Goal: Task Accomplishment & Management: Complete application form

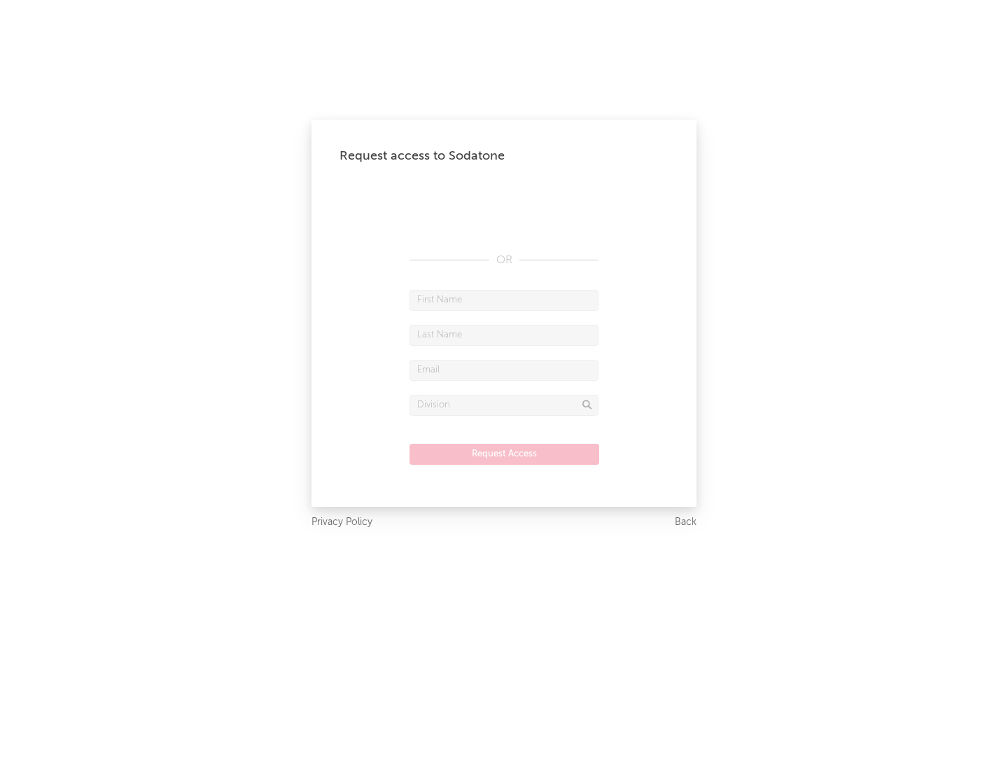
click at [504, 300] on input "text" at bounding box center [504, 300] width 189 height 21
type input "[PERSON_NAME]"
click at [504, 335] on input "text" at bounding box center [504, 335] width 189 height 21
type input "[PERSON_NAME]"
click at [504, 370] on input "text" at bounding box center [504, 370] width 189 height 21
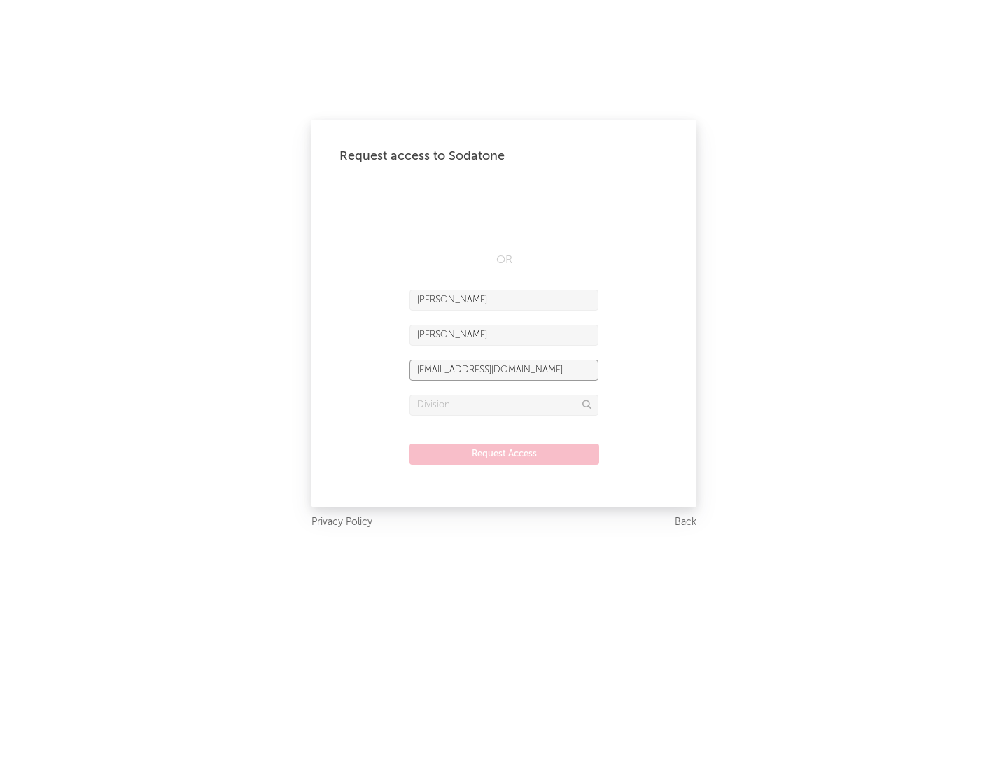
type input "[EMAIL_ADDRESS][DOMAIN_NAME]"
click at [504, 405] on input "text" at bounding box center [504, 405] width 189 height 21
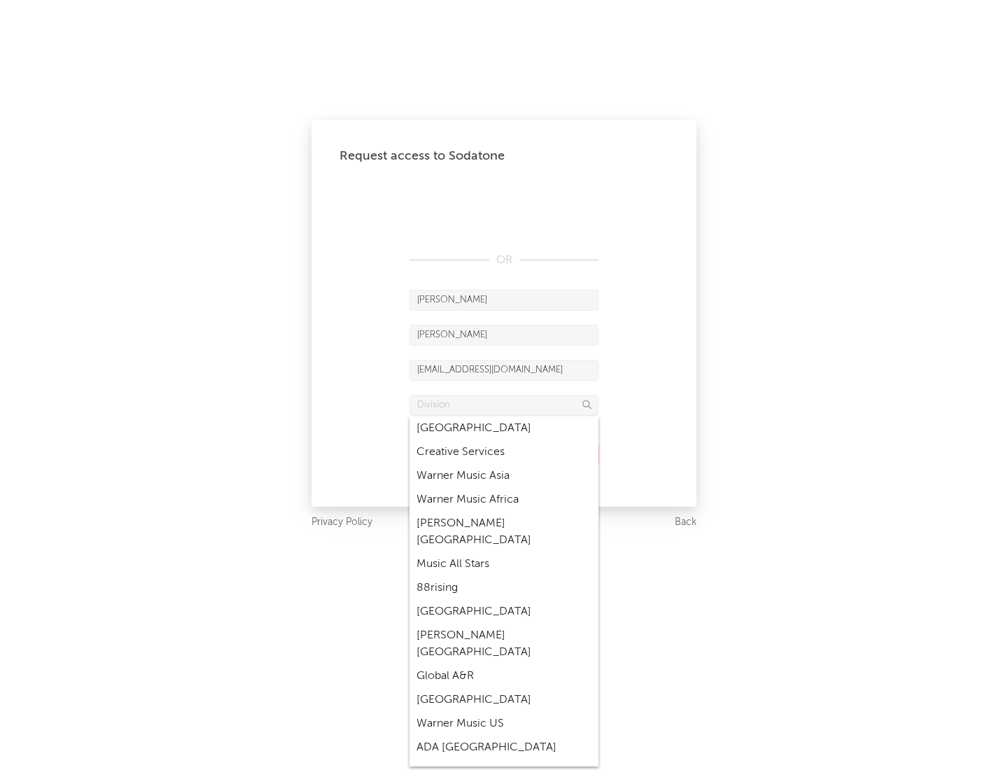
click at [500, 552] on div "Music All Stars" at bounding box center [504, 564] width 189 height 24
type input "Music All Stars"
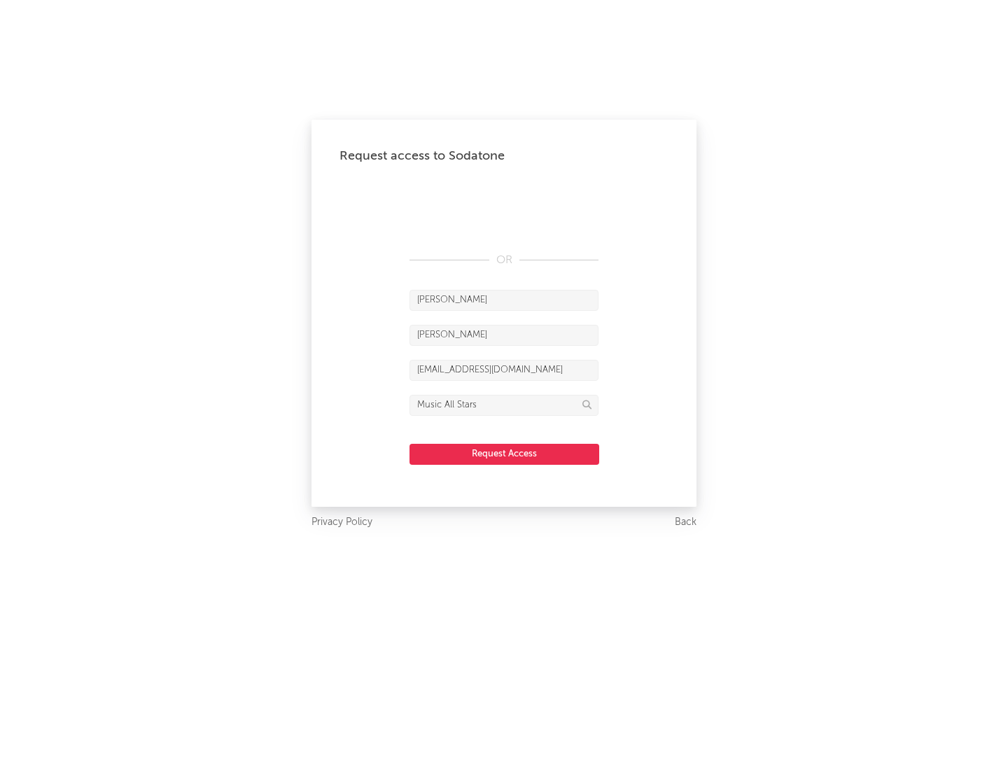
click at [504, 454] on button "Request Access" at bounding box center [505, 454] width 190 height 21
